Goal: Navigation & Orientation: Find specific page/section

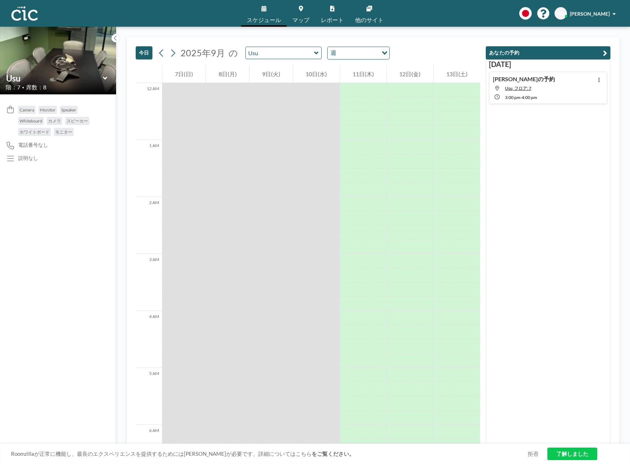
scroll to position [883, 0]
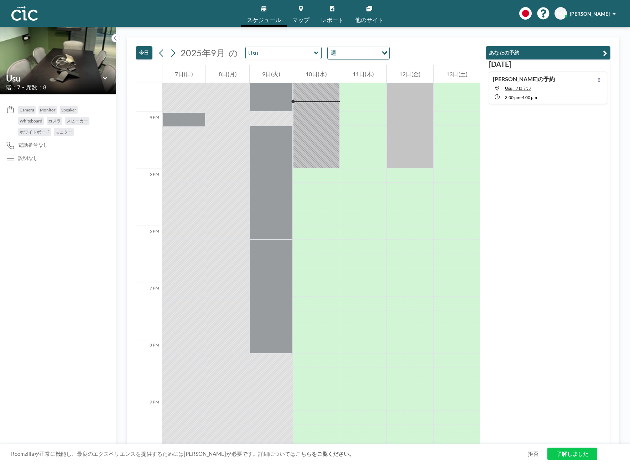
click at [24, 9] on img at bounding box center [24, 13] width 26 height 14
click at [569, 450] on link "了解しました" at bounding box center [572, 453] width 50 height 12
click at [295, 10] on link "マップ" at bounding box center [301, 13] width 28 height 27
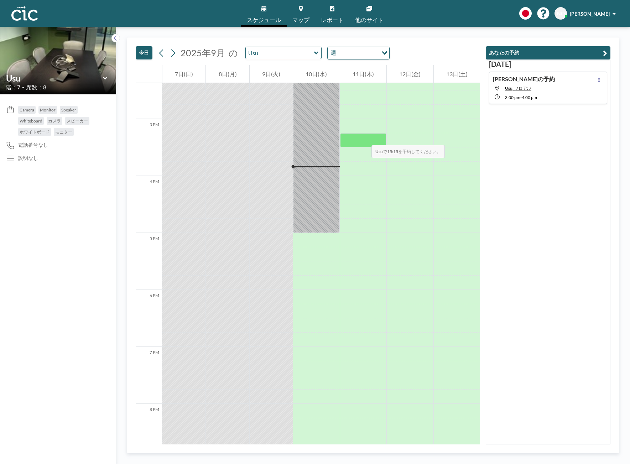
scroll to position [793, 0]
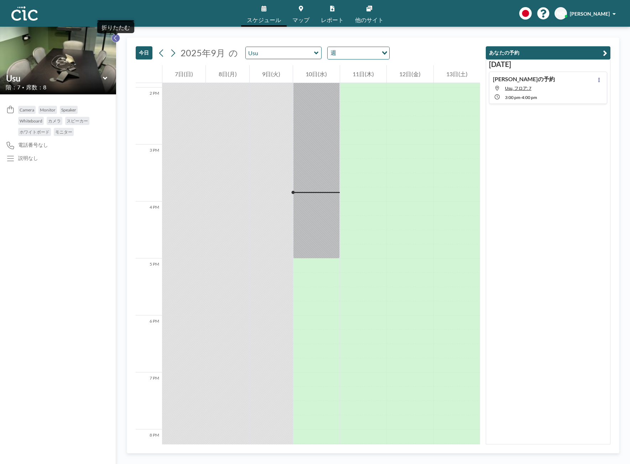
click at [116, 38] on icon at bounding box center [115, 38] width 5 height 7
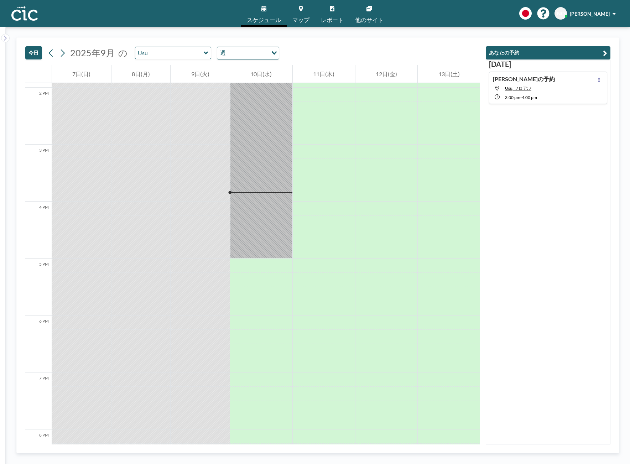
click at [20, 23] on div "スケジュール マップ レポート 他のサイト English Polski 日本語 Española NO Nobuaki Oshiro" at bounding box center [315, 13] width 630 height 27
click at [21, 16] on img at bounding box center [24, 13] width 26 height 14
click at [29, 20] on img at bounding box center [24, 13] width 26 height 14
click at [367, 14] on link "他のサイト" at bounding box center [369, 13] width 40 height 27
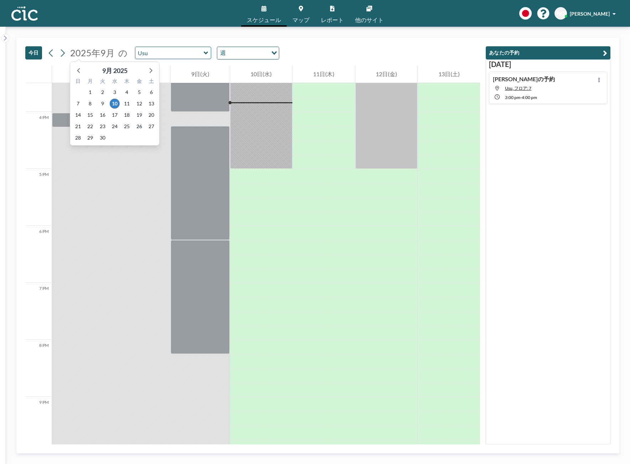
scroll to position [883, 0]
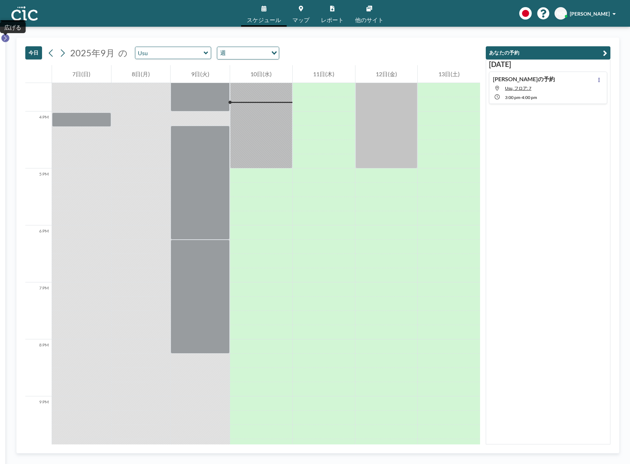
click at [5, 38] on icon at bounding box center [5, 38] width 5 height 7
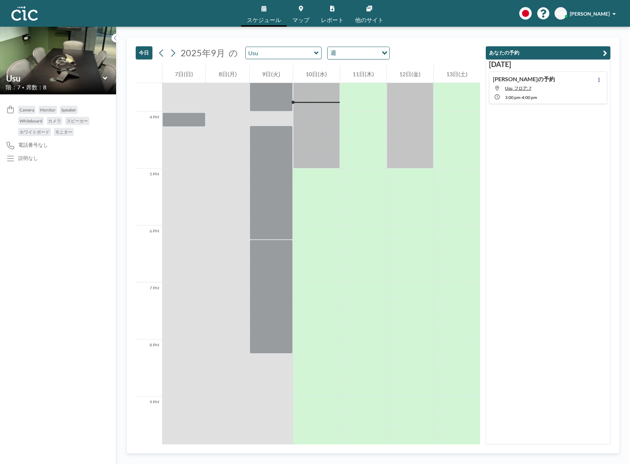
click at [297, 11] on link "マップ" at bounding box center [301, 13] width 28 height 27
